Goal: Transaction & Acquisition: Obtain resource

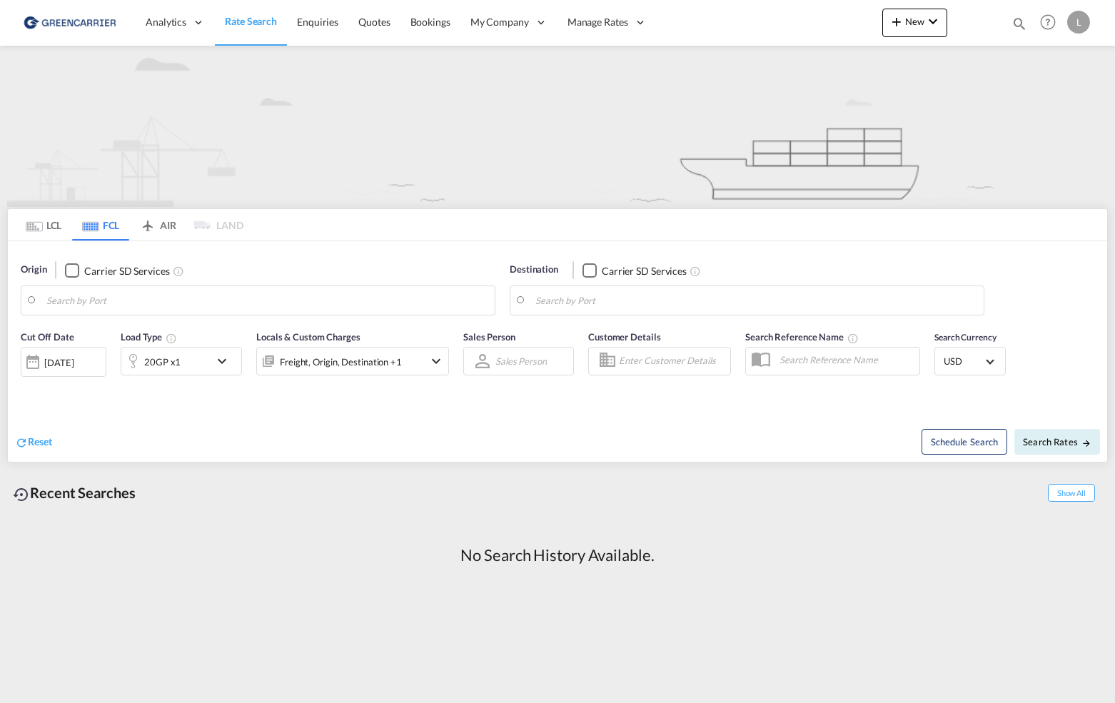
click at [205, 307] on input "Search by Port" at bounding box center [266, 300] width 441 height 21
click at [56, 226] on md-tab-item "LCL" at bounding box center [43, 224] width 57 height 31
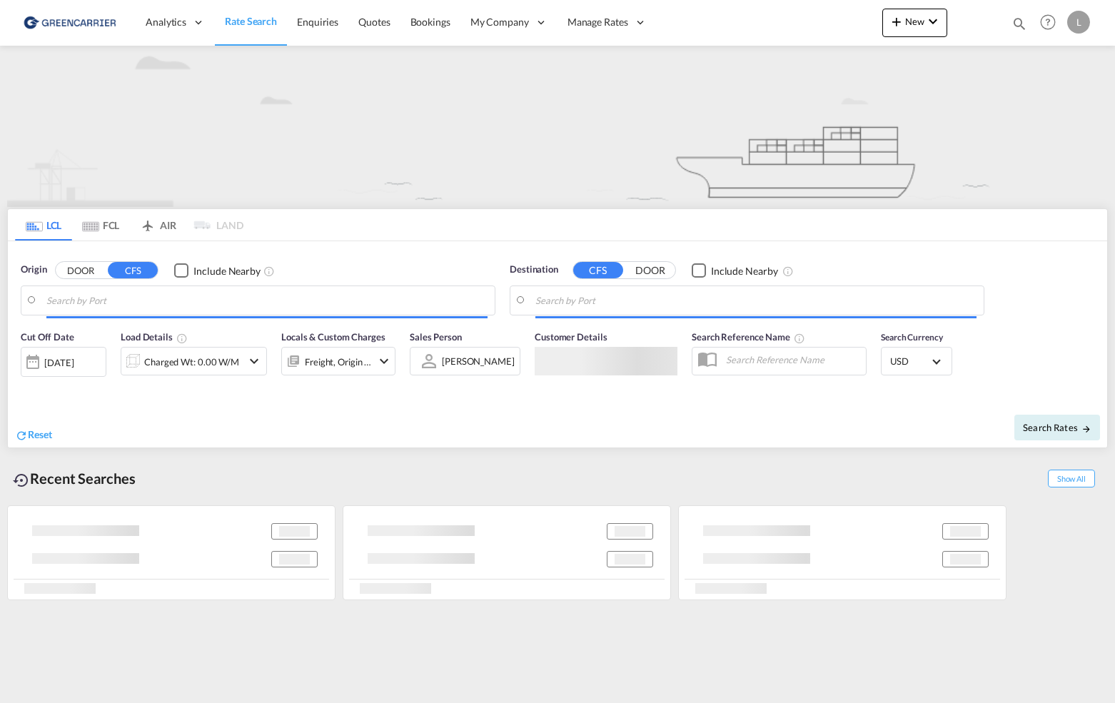
type input "[GEOGRAPHIC_DATA], NOOSL"
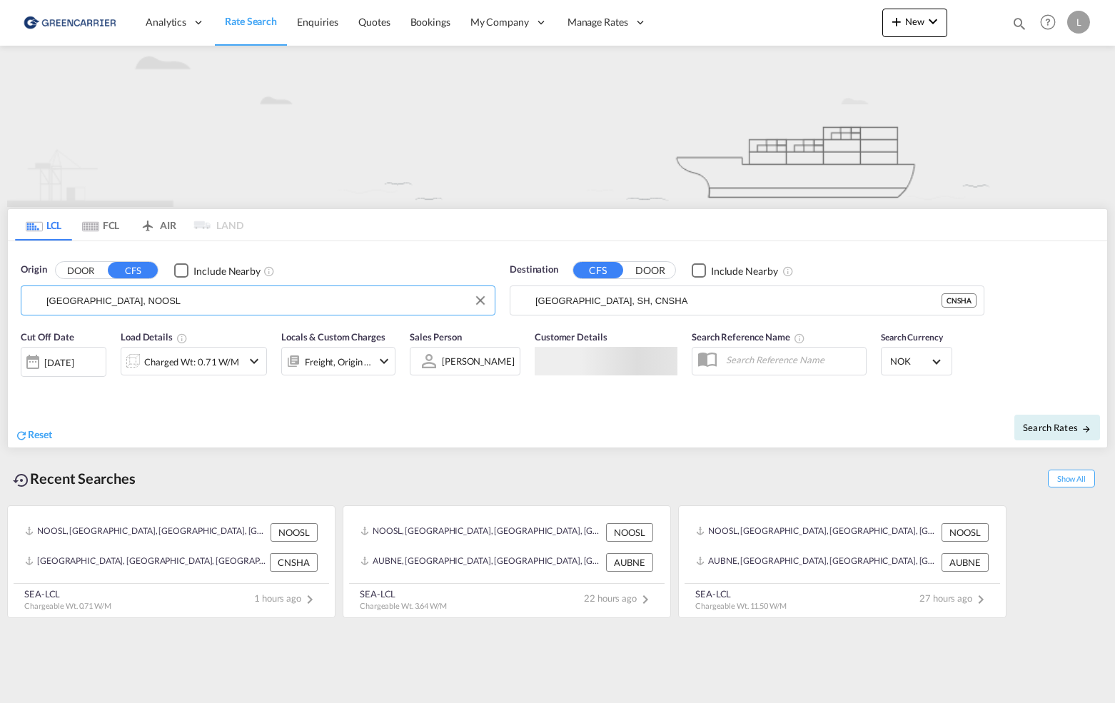
click at [147, 310] on input "[GEOGRAPHIC_DATA], NOOSL" at bounding box center [266, 300] width 441 height 21
click at [645, 292] on input "[GEOGRAPHIC_DATA], SH, CNSHA" at bounding box center [755, 300] width 441 height 21
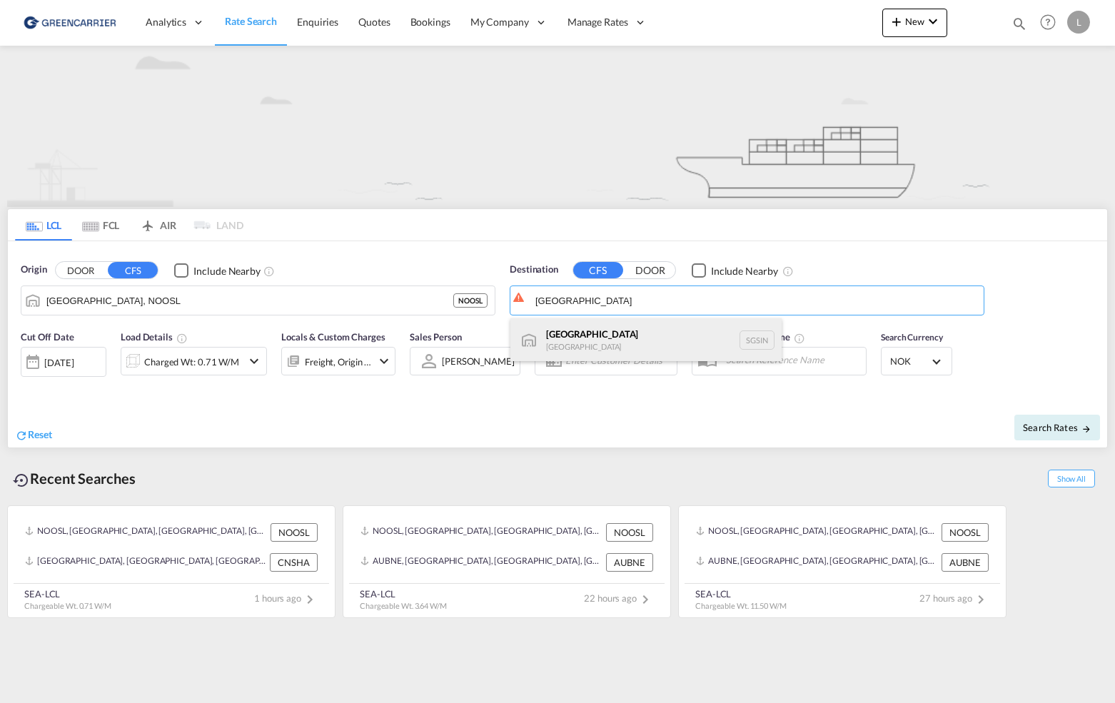
click at [640, 341] on div "Singapore [GEOGRAPHIC_DATA] [GEOGRAPHIC_DATA]" at bounding box center [645, 339] width 271 height 43
type input "[GEOGRAPHIC_DATA], SGSIN"
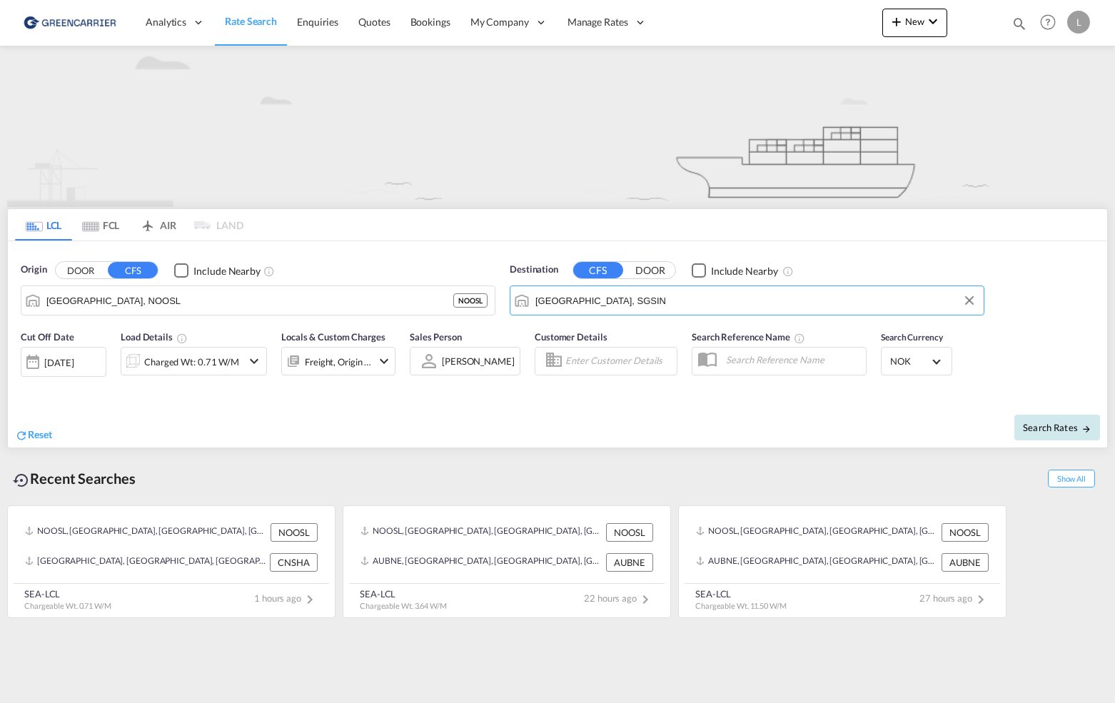
click at [1025, 429] on span "Search Rates" at bounding box center [1057, 427] width 69 height 11
type input "NOOSL to SGSIN / [DATE]"
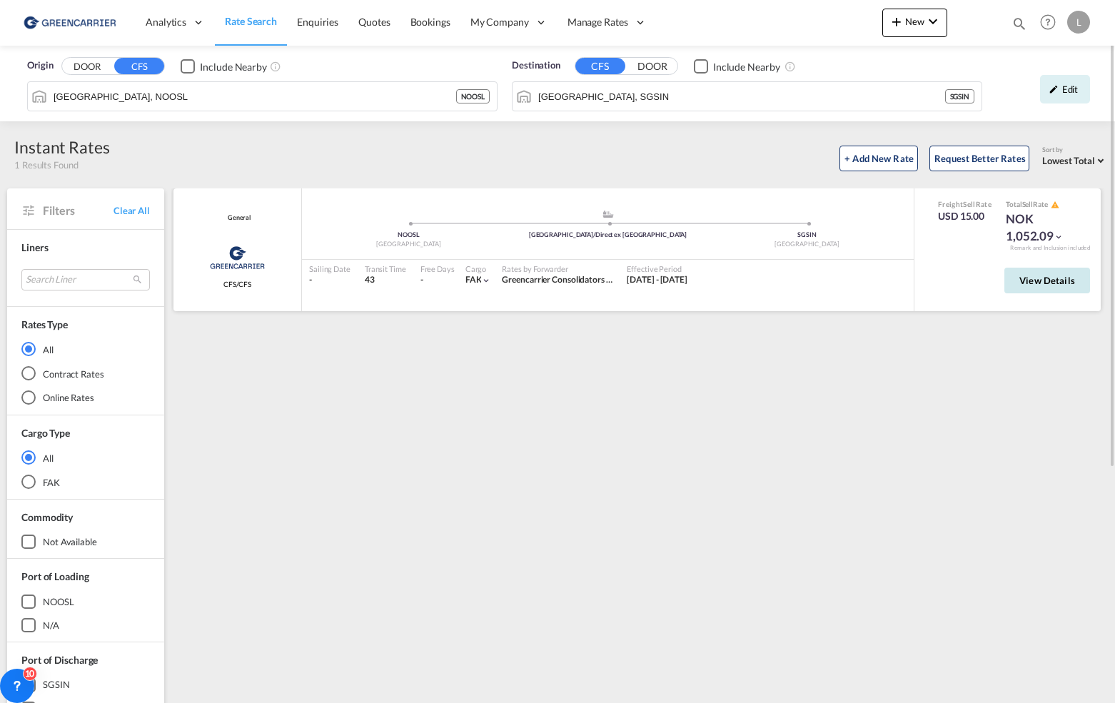
click at [1058, 280] on span "View Details" at bounding box center [1047, 280] width 56 height 11
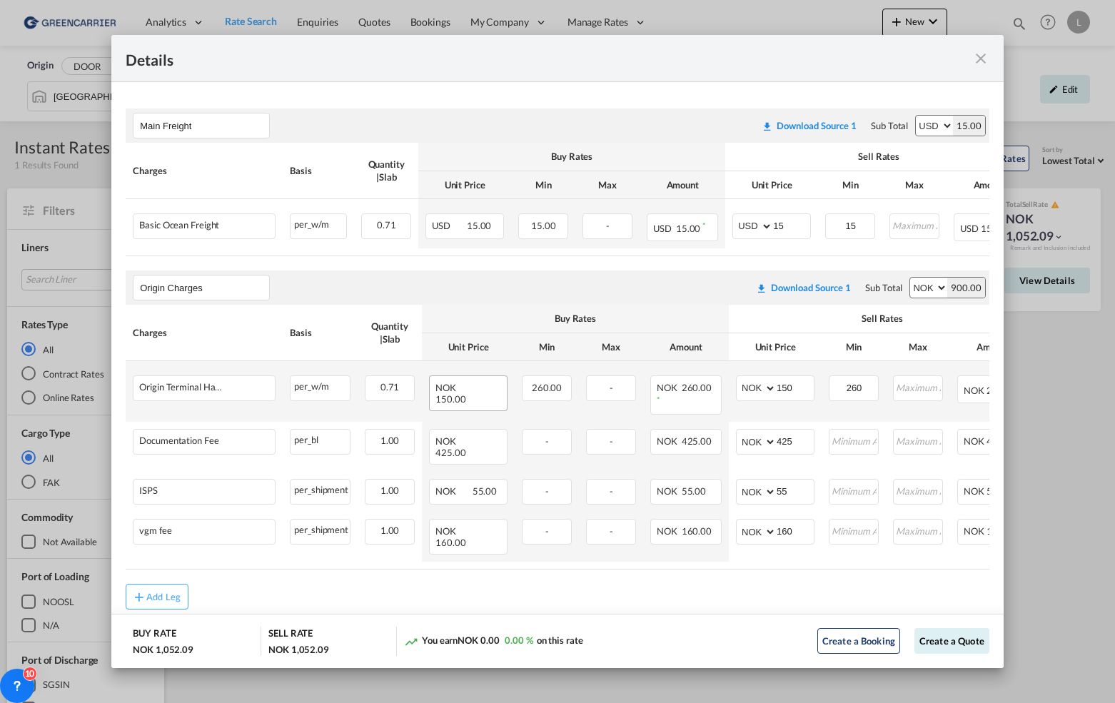
scroll to position [238, 0]
click at [984, 60] on md-icon "icon-close fg-AAA8AD m-0 cursor" at bounding box center [980, 58] width 17 height 17
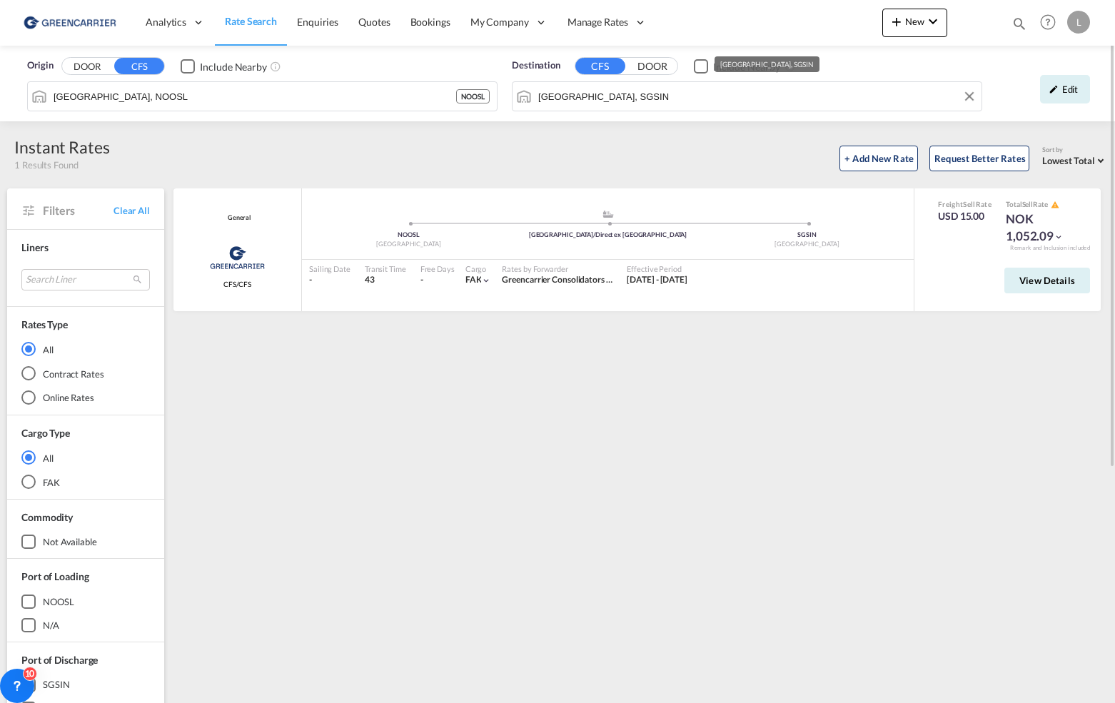
click at [701, 94] on input "[GEOGRAPHIC_DATA], SGSIN" at bounding box center [756, 96] width 436 height 21
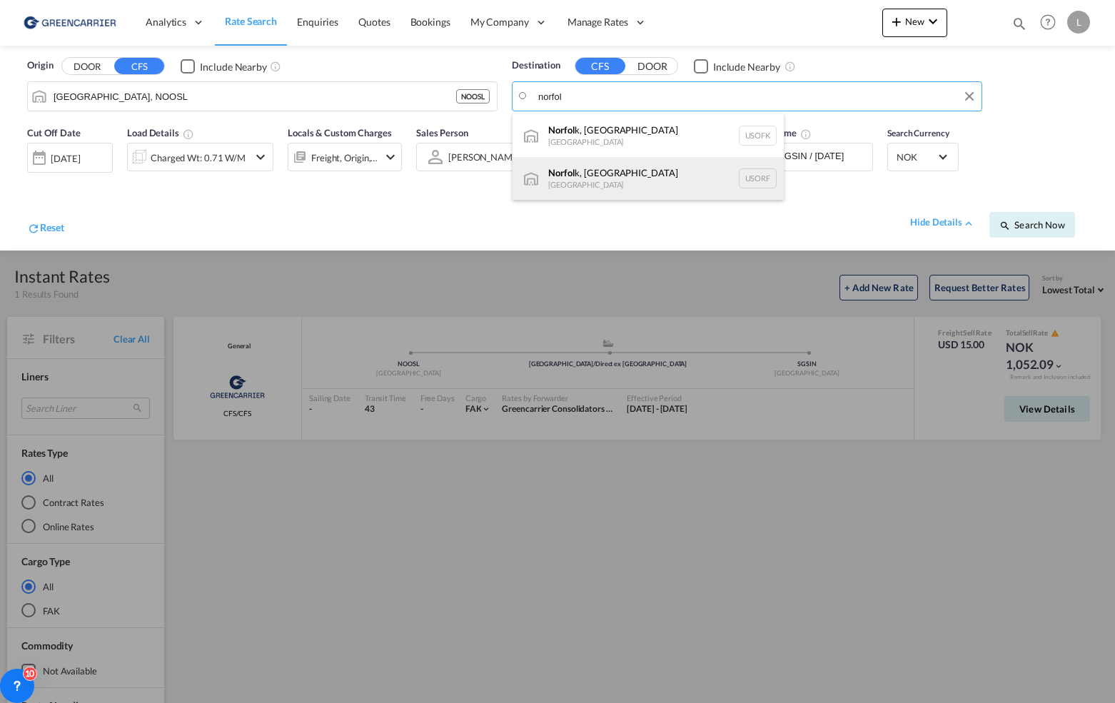
click at [654, 176] on div "Norfol k, [GEOGRAPHIC_DATA] [GEOGRAPHIC_DATA] [GEOGRAPHIC_DATA]" at bounding box center [647, 178] width 271 height 43
type input "[GEOGRAPHIC_DATA], [GEOGRAPHIC_DATA], [GEOGRAPHIC_DATA]"
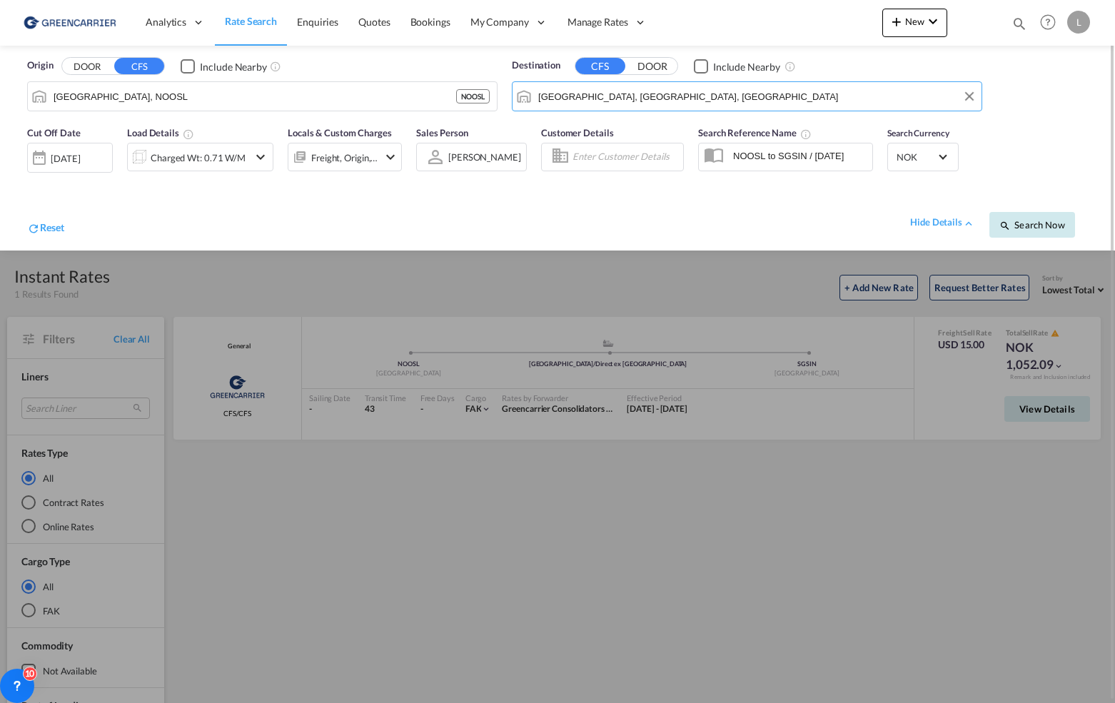
click at [1021, 229] on span "Search Now" at bounding box center [1031, 224] width 65 height 11
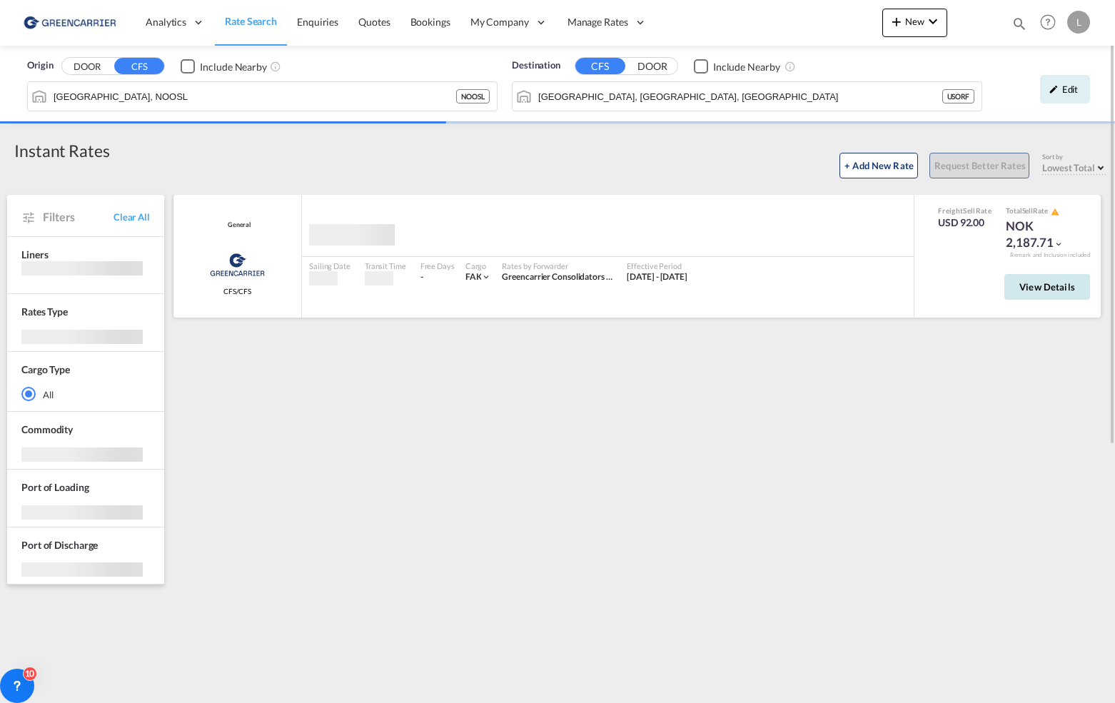
click at [1034, 298] on button "View Details" at bounding box center [1047, 287] width 86 height 26
click at [1027, 289] on span "View Details" at bounding box center [1047, 286] width 56 height 11
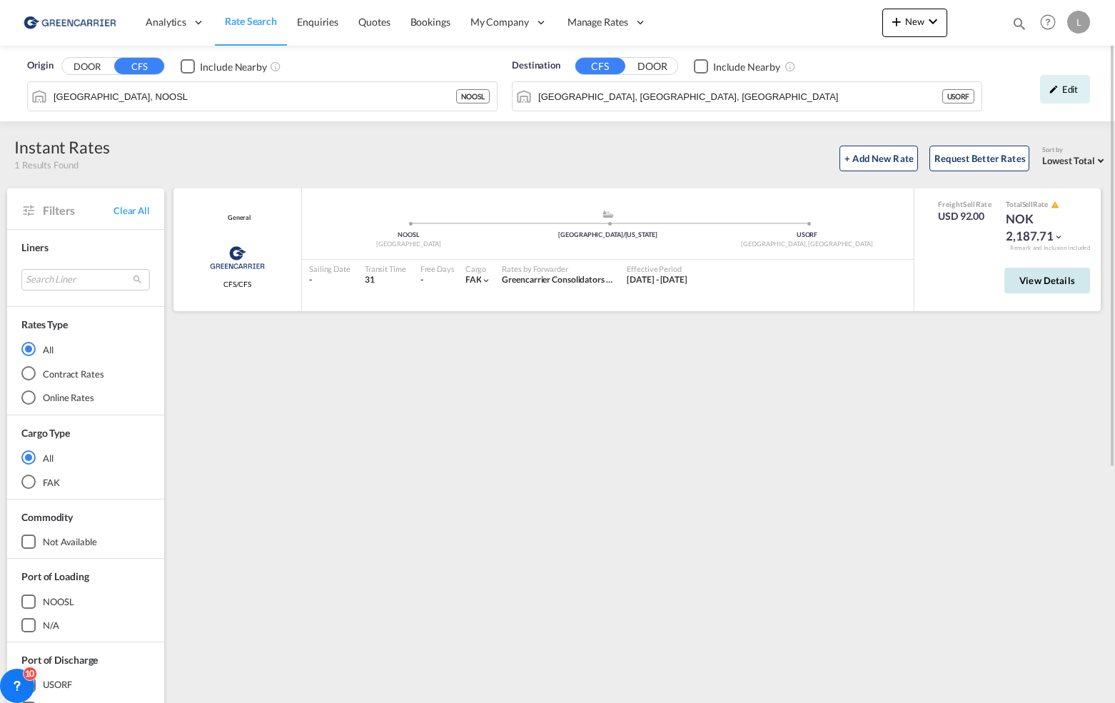
click at [1028, 275] on span "View Details" at bounding box center [1047, 280] width 56 height 11
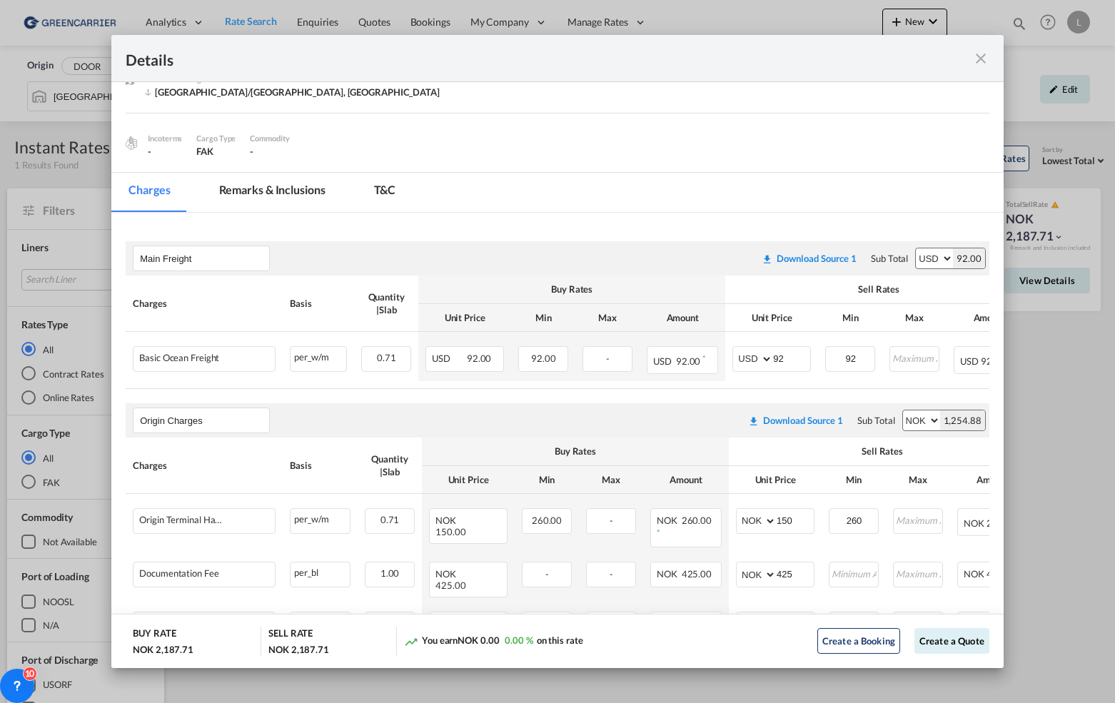
scroll to position [278, 0]
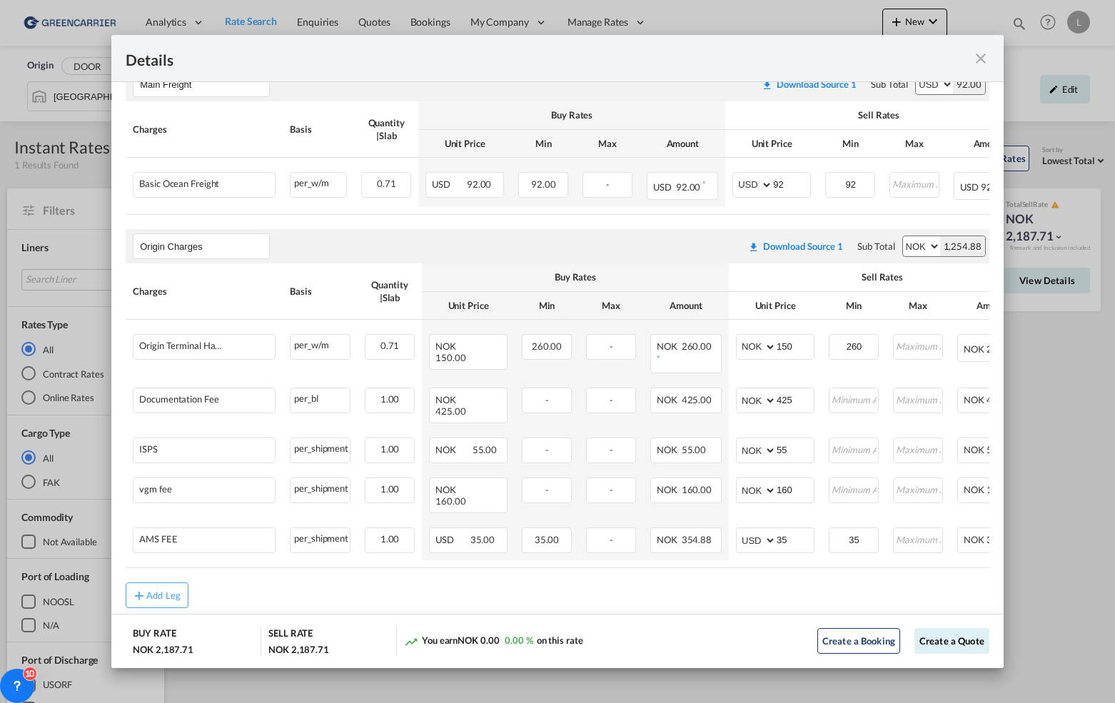
click at [677, 643] on div "You earn NOK 0.00 0.00 % on this rate" at bounding box center [550, 641] width 293 height 29
click at [984, 61] on md-icon "icon-close fg-AAA8AD m-0 cursor" at bounding box center [980, 58] width 17 height 17
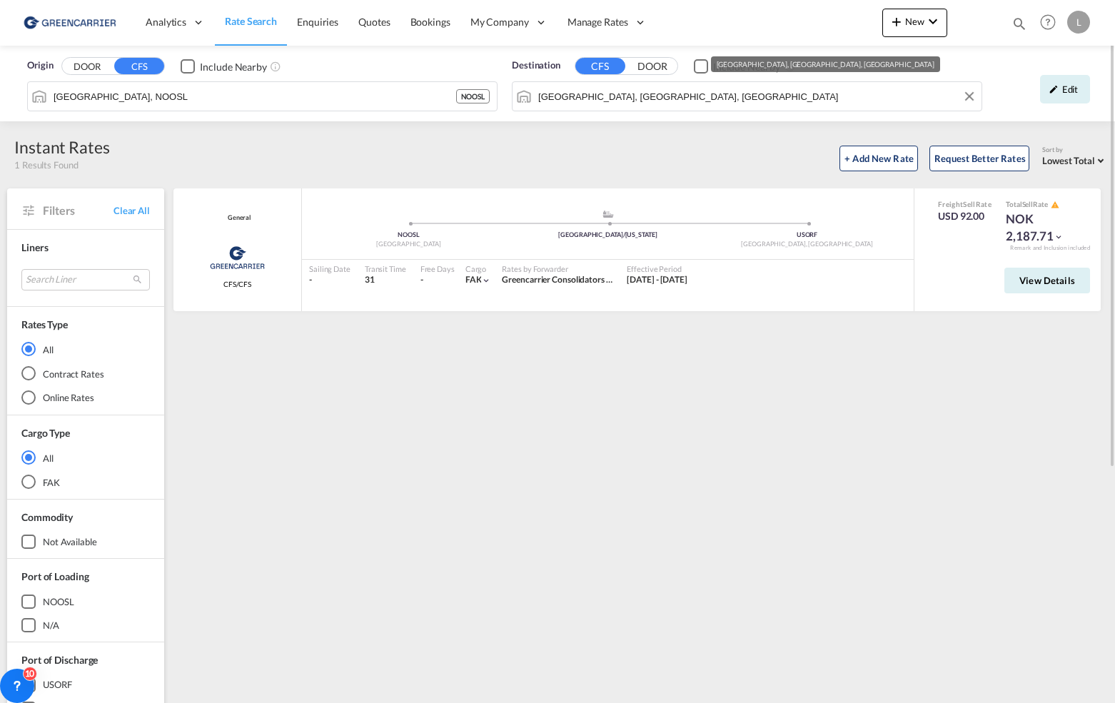
click at [675, 96] on input "[GEOGRAPHIC_DATA], [GEOGRAPHIC_DATA], [GEOGRAPHIC_DATA]" at bounding box center [756, 96] width 436 height 21
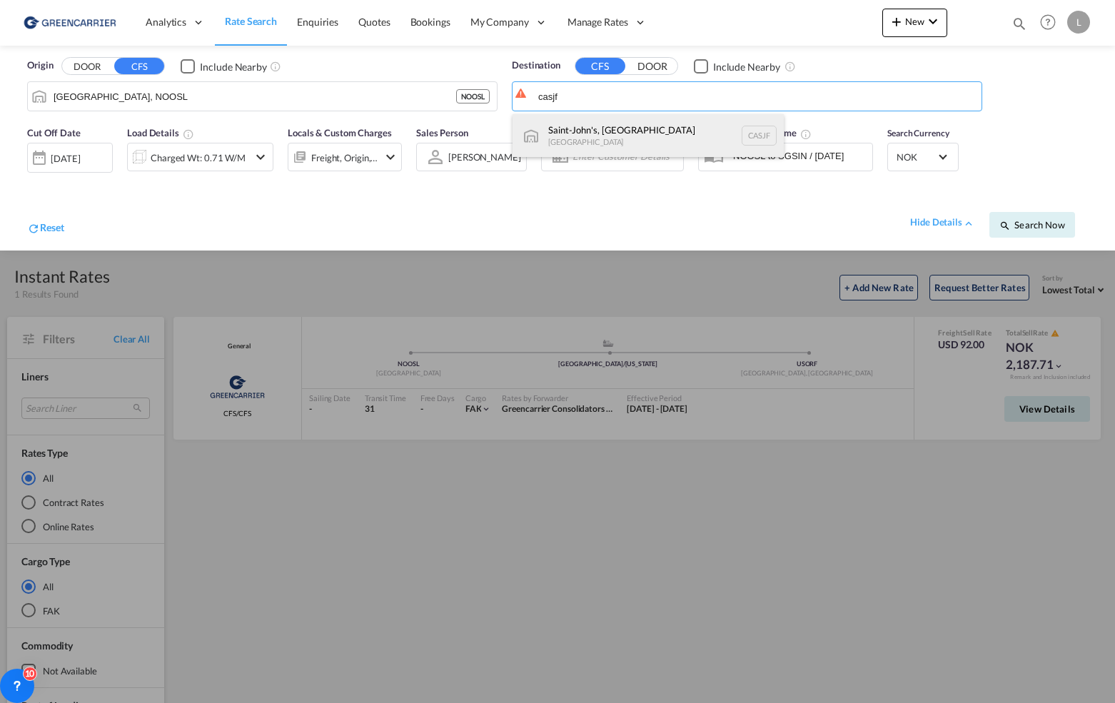
click at [634, 131] on div "Saint-John's, [GEOGRAPHIC_DATA] [GEOGRAPHIC_DATA] CASJF" at bounding box center [647, 135] width 271 height 43
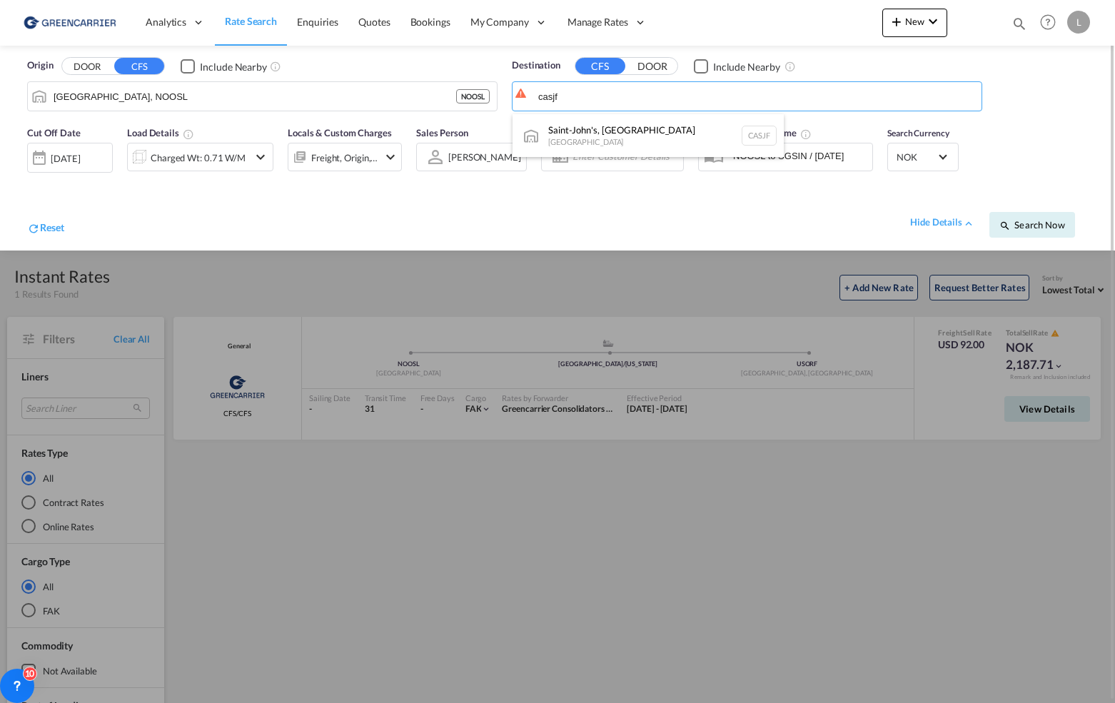
type input "Saint-John's, [GEOGRAPHIC_DATA], [GEOGRAPHIC_DATA]"
click at [227, 144] on div "Charged Wt: 0.71 W/M" at bounding box center [188, 157] width 121 height 29
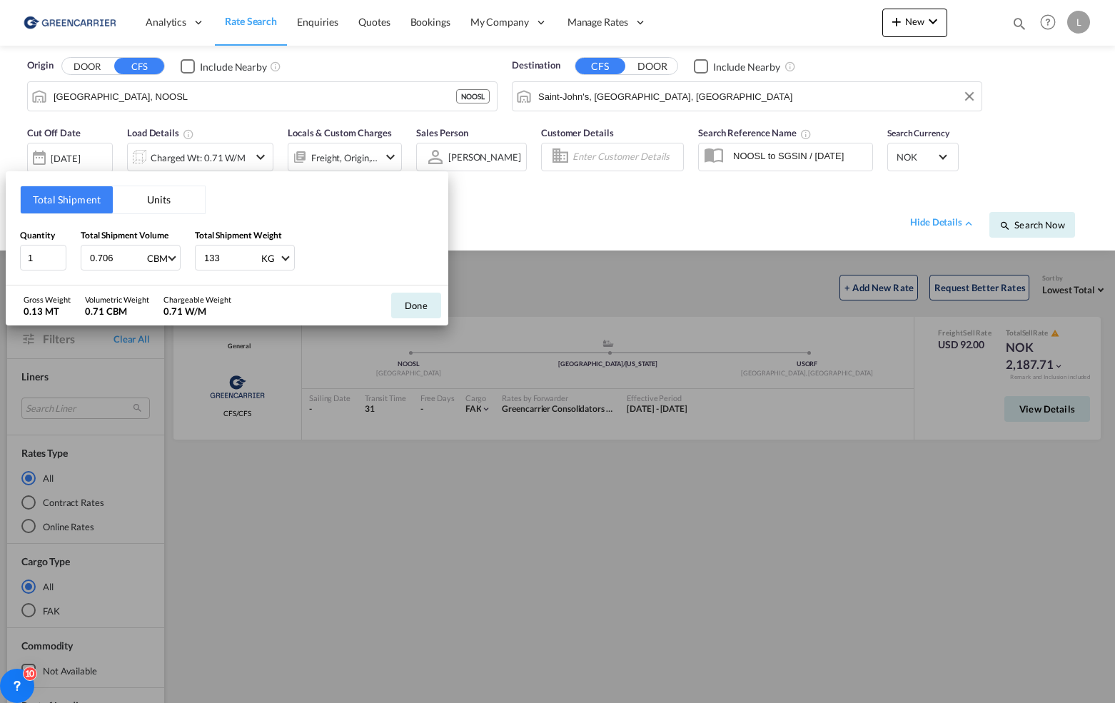
drag, startPoint x: 31, startPoint y: 248, endPoint x: 23, endPoint y: 238, distance: 13.7
click at [24, 243] on div "Quantity 1 Total Shipment Volume 0.706 CBM CBM CFT Total Shipment Weight 133 KG…" at bounding box center [227, 249] width 414 height 43
type input "8.9"
click at [429, 301] on button "Done" at bounding box center [416, 306] width 50 height 26
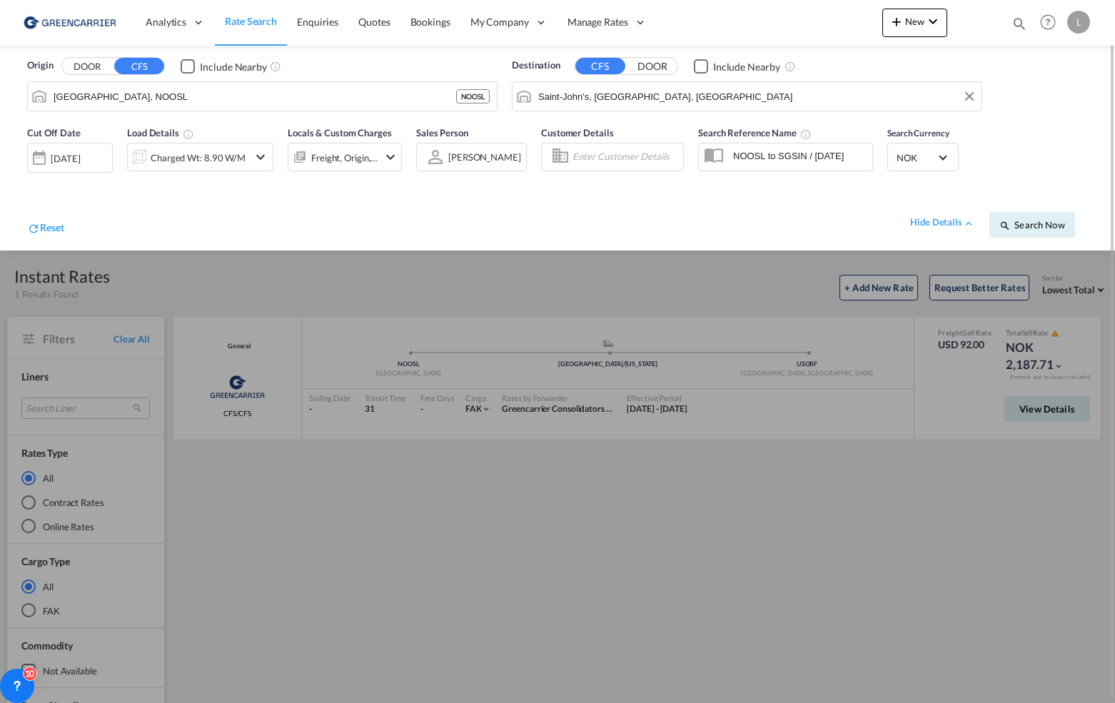
click at [931, 157] on span "NOK" at bounding box center [916, 157] width 40 height 13
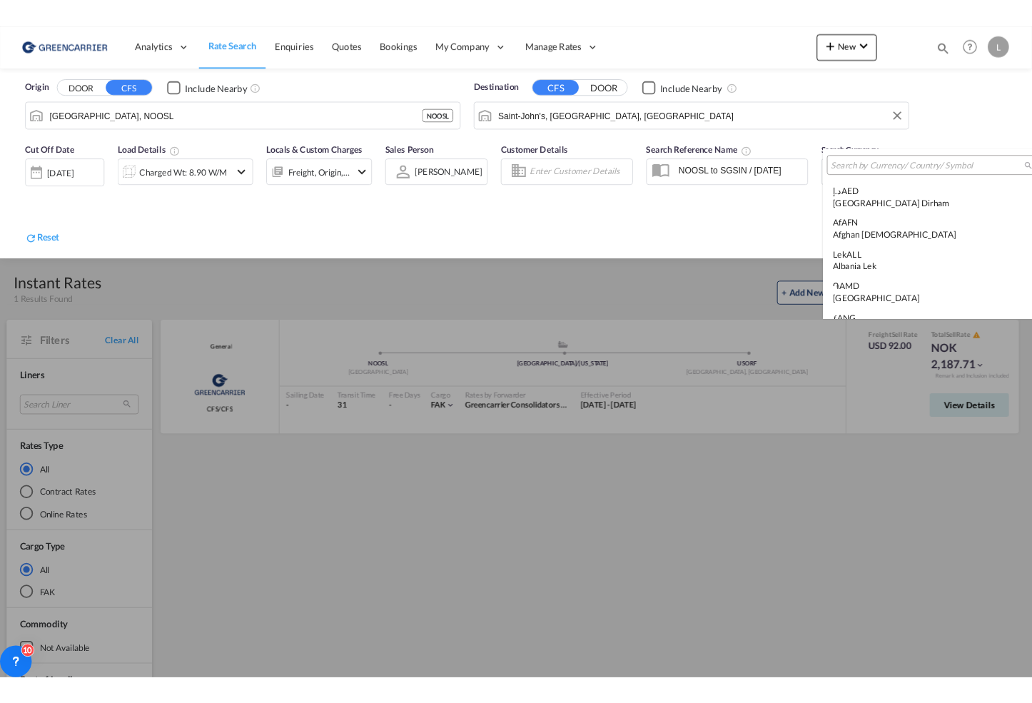
scroll to position [3489, 0]
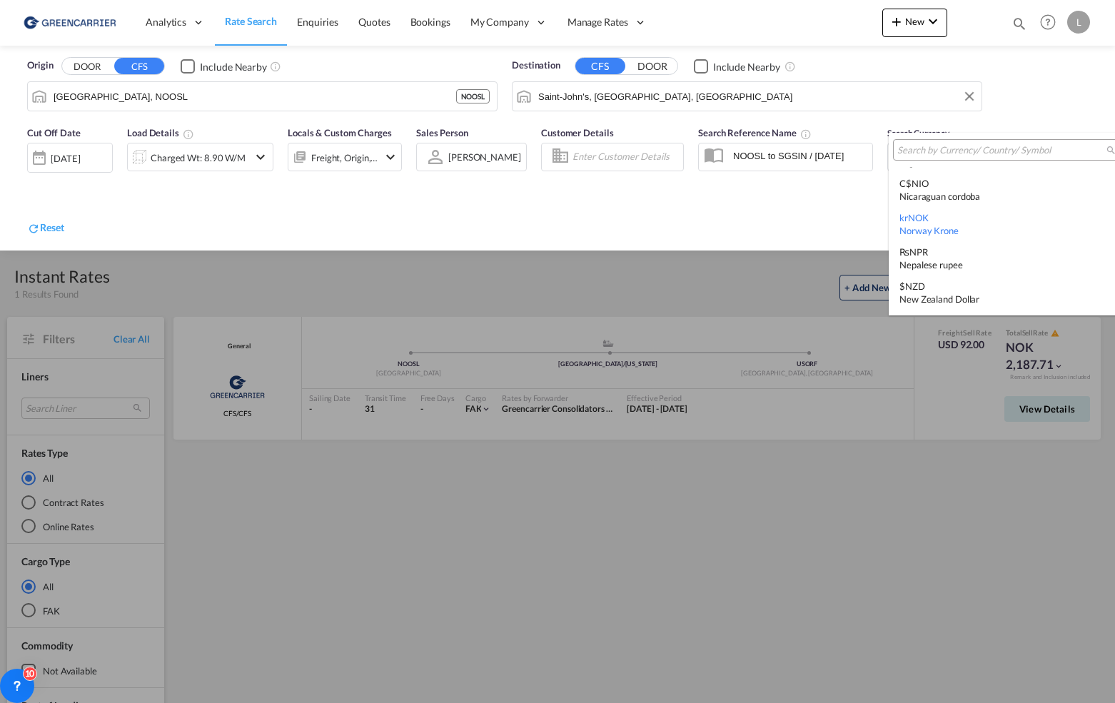
click at [1051, 101] on md-backdrop at bounding box center [557, 351] width 1115 height 703
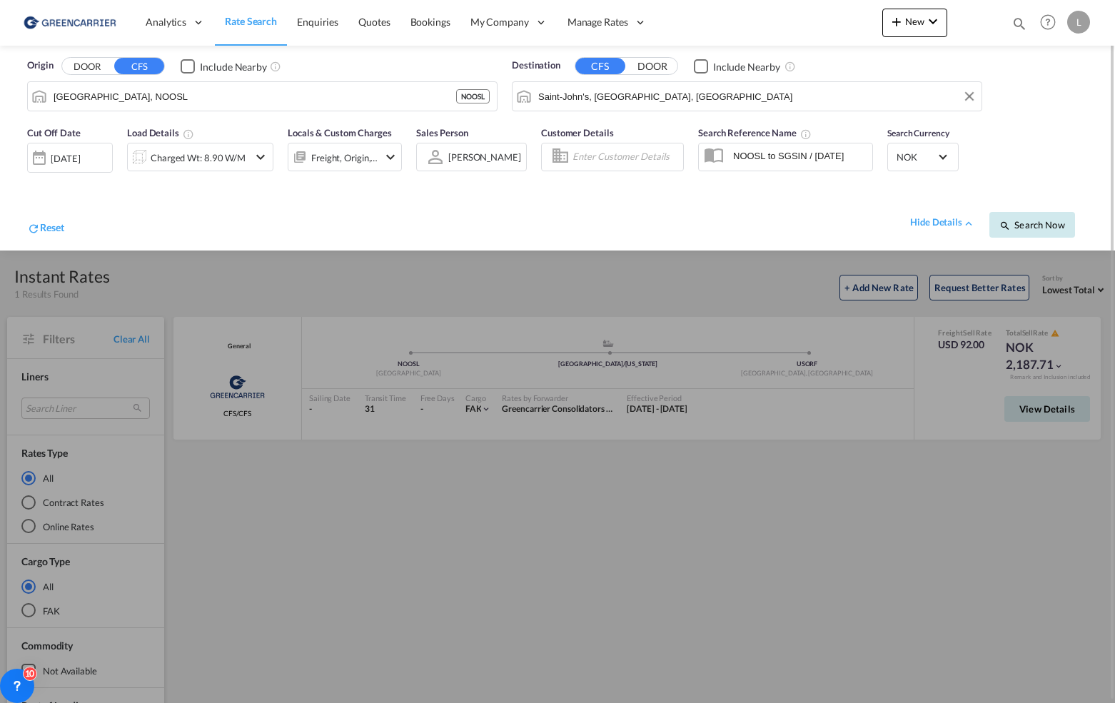
click at [1034, 228] on span "Search Now" at bounding box center [1031, 224] width 65 height 11
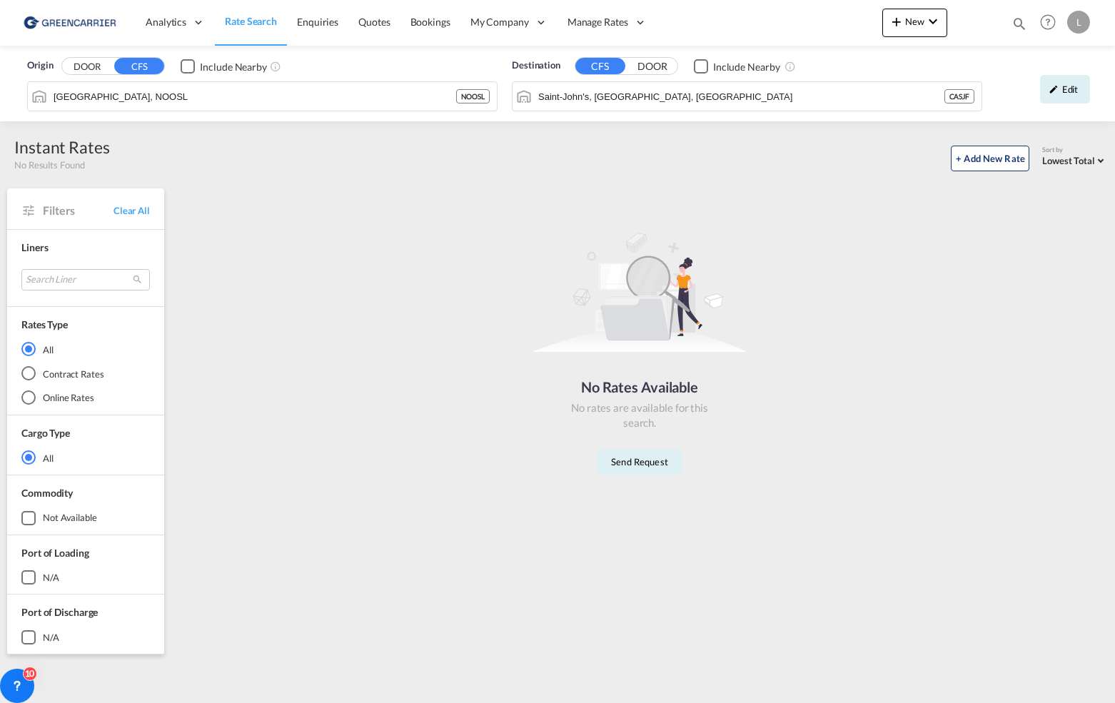
click at [1114, 702] on html "Analytics Reports Dashboard Rate Search Enquiries Quotes" at bounding box center [557, 351] width 1115 height 703
